Goal: Navigation & Orientation: Find specific page/section

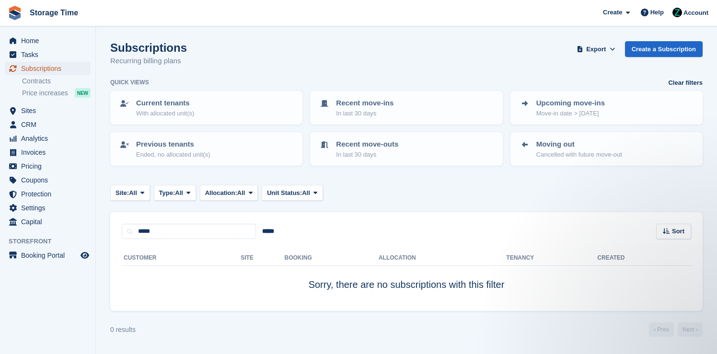
click at [36, 70] on span "Subscriptions" at bounding box center [49, 68] width 57 height 13
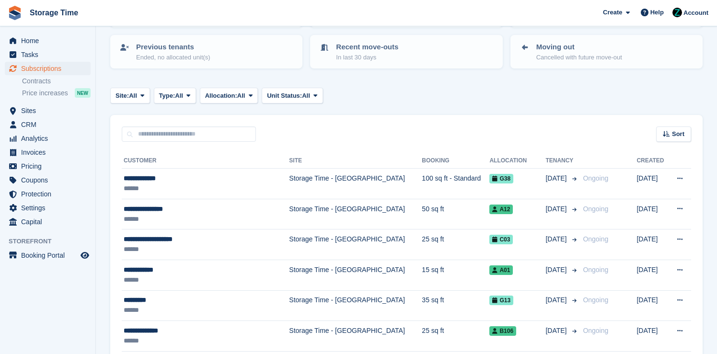
scroll to position [149, 0]
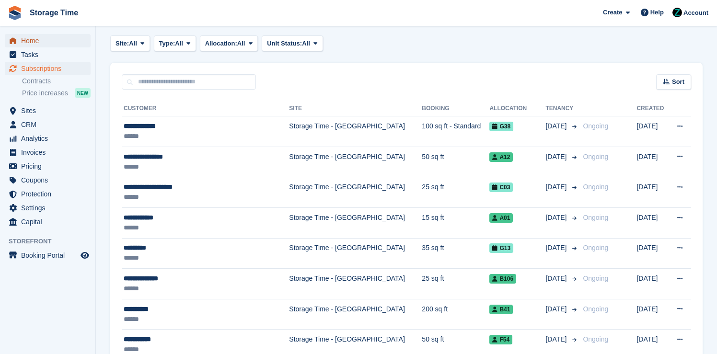
click at [62, 41] on span "Home" at bounding box center [49, 40] width 57 height 13
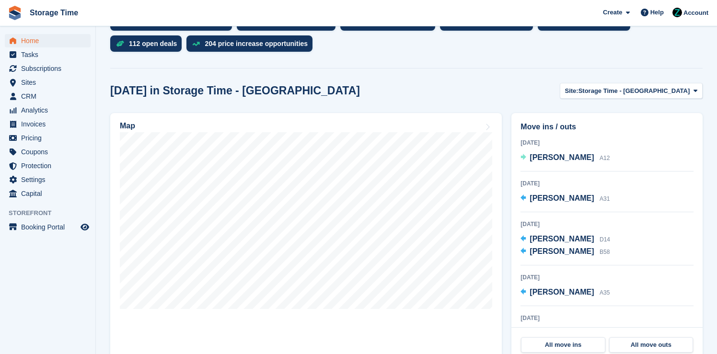
scroll to position [259, 0]
